Goal: Information Seeking & Learning: Learn about a topic

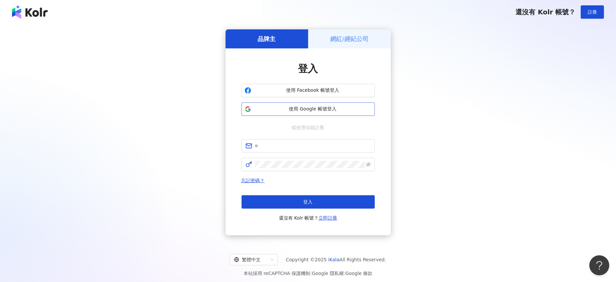
click at [309, 106] on span "使用 Google 帳號登入" at bounding box center [313, 109] width 118 height 7
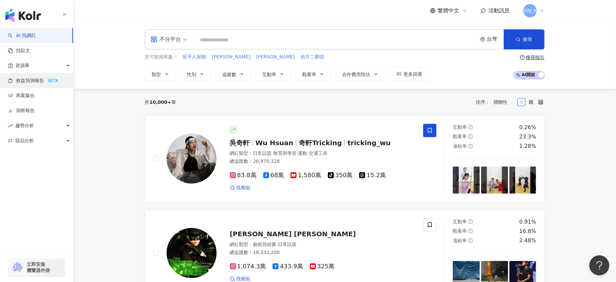
click at [34, 84] on link "效益預測報告 BETA" at bounding box center [34, 80] width 53 height 7
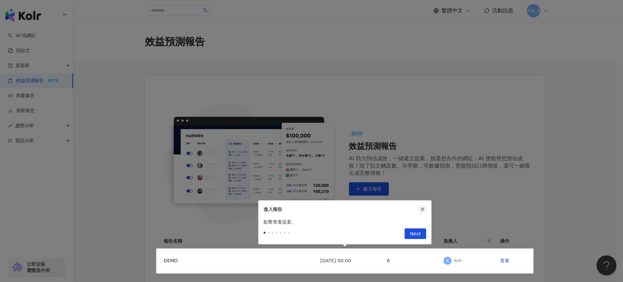
click at [421, 209] on icon "close" at bounding box center [422, 209] width 5 height 5
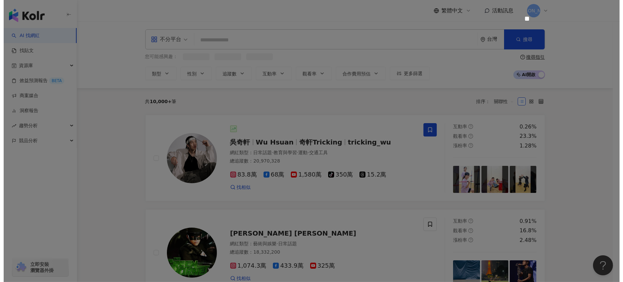
scroll to position [45, 0]
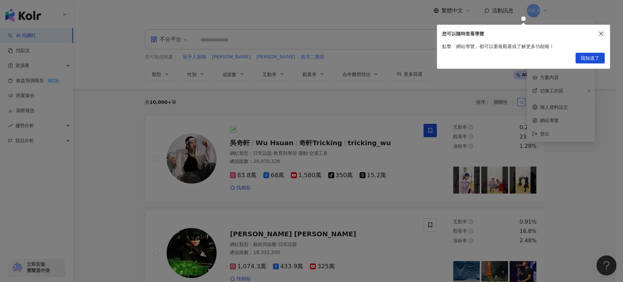
click at [602, 33] on icon "close" at bounding box center [601, 33] width 5 height 5
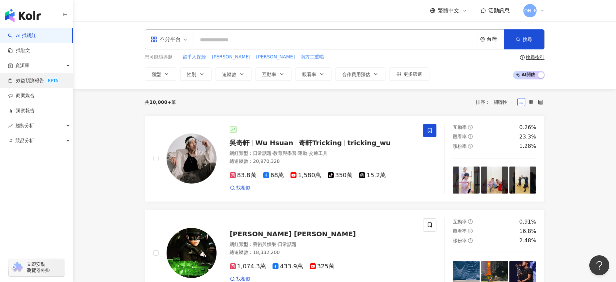
click at [33, 80] on link "效益預測報告 BETA" at bounding box center [34, 80] width 53 height 7
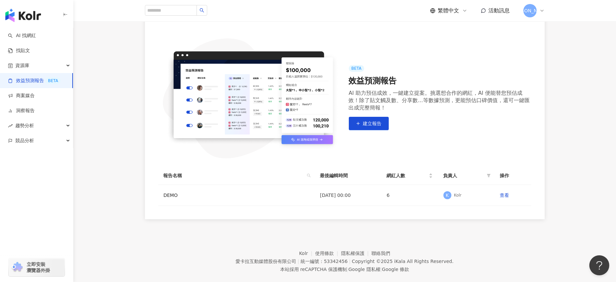
scroll to position [77, 0]
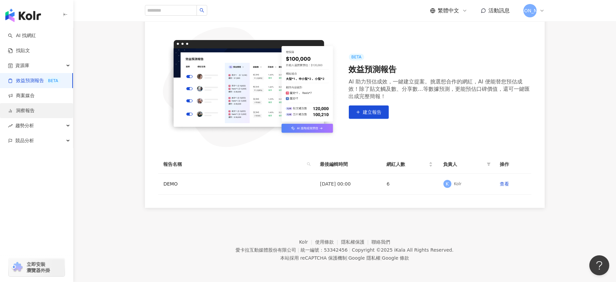
click at [35, 109] on link "洞察報告" at bounding box center [21, 110] width 27 height 7
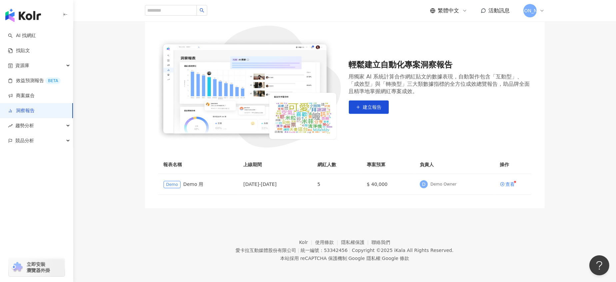
scroll to position [63, 0]
click at [35, 125] on div "趨勢分析" at bounding box center [36, 125] width 73 height 15
click at [39, 144] on link "Hashtag 排行" at bounding box center [31, 140] width 30 height 7
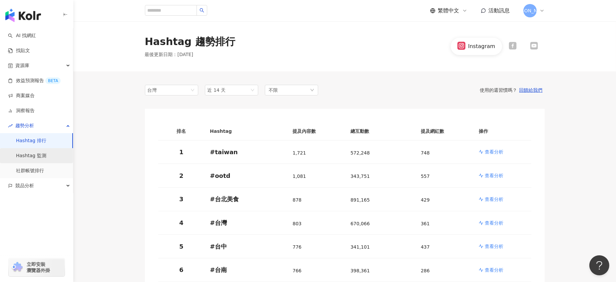
click at [41, 156] on link "Hashtag 監測" at bounding box center [31, 155] width 30 height 7
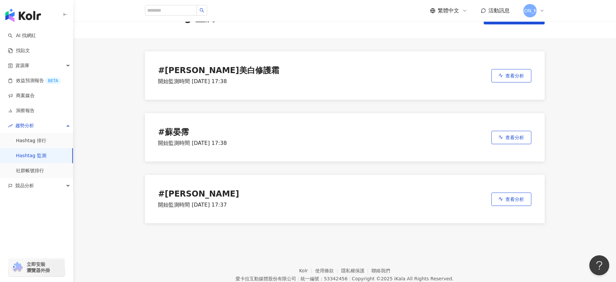
scroll to position [44, 0]
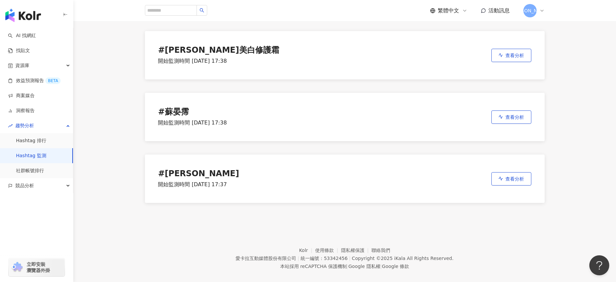
click at [25, 233] on div "button" at bounding box center [36, 215] width 73 height 44
